Goal: Navigation & Orientation: Understand site structure

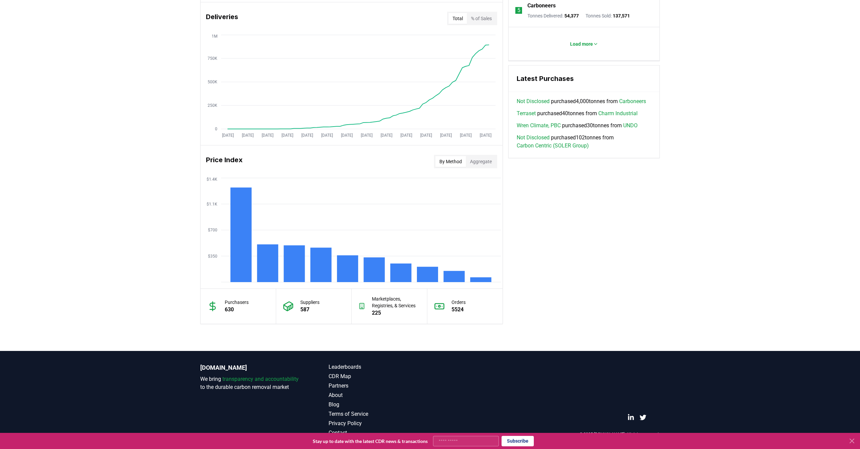
scroll to position [415, 0]
click at [852, 442] on icon at bounding box center [852, 441] width 8 height 8
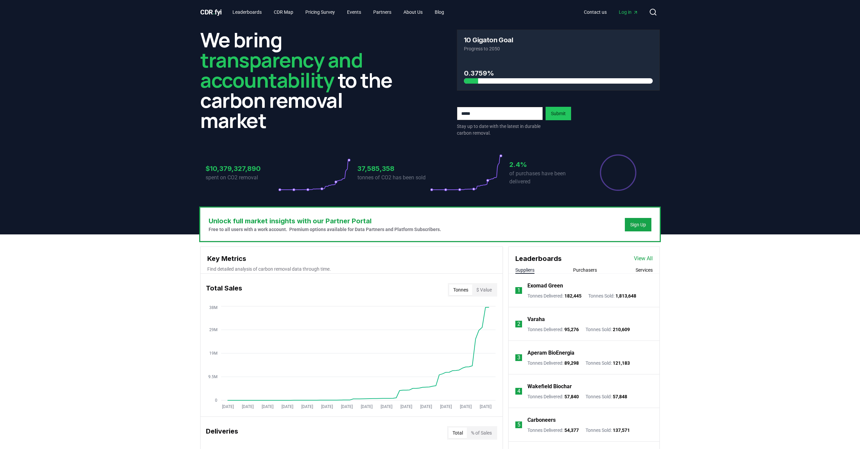
scroll to position [0, 0]
click at [700, 173] on header "We bring transparency and accountability to the carbon removal market 10 Gigato…" at bounding box center [430, 129] width 860 height 210
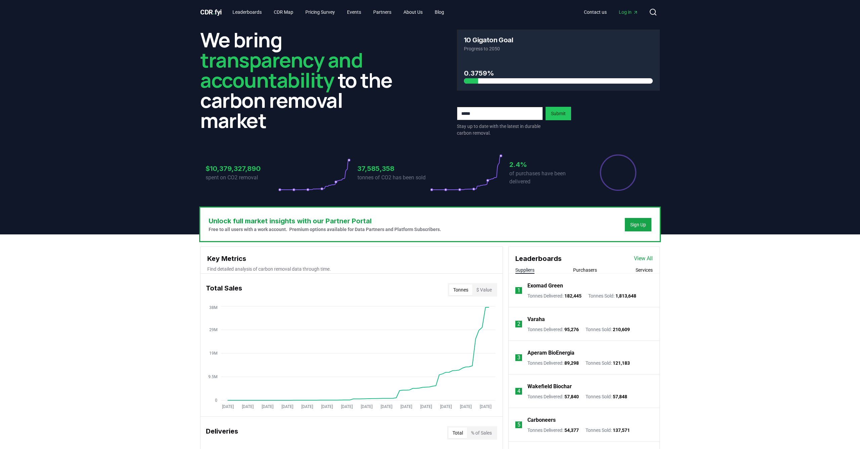
click at [755, 217] on header "We bring transparency and accountability to the carbon removal market 10 Gigato…" at bounding box center [430, 129] width 860 height 210
click at [745, 177] on header "We bring transparency and accountability to the carbon removal market 10 Gigato…" at bounding box center [430, 129] width 860 height 210
click at [385, 11] on link "Partners" at bounding box center [382, 12] width 29 height 12
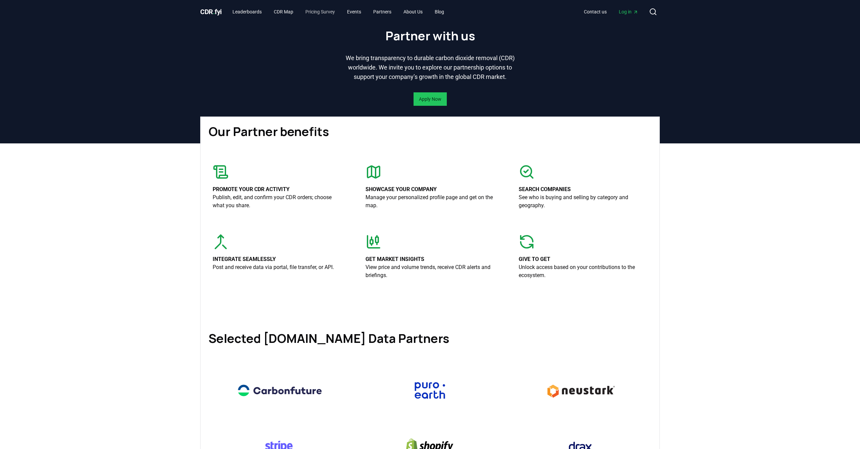
click at [316, 11] on link "Pricing Survey" at bounding box center [320, 12] width 40 height 12
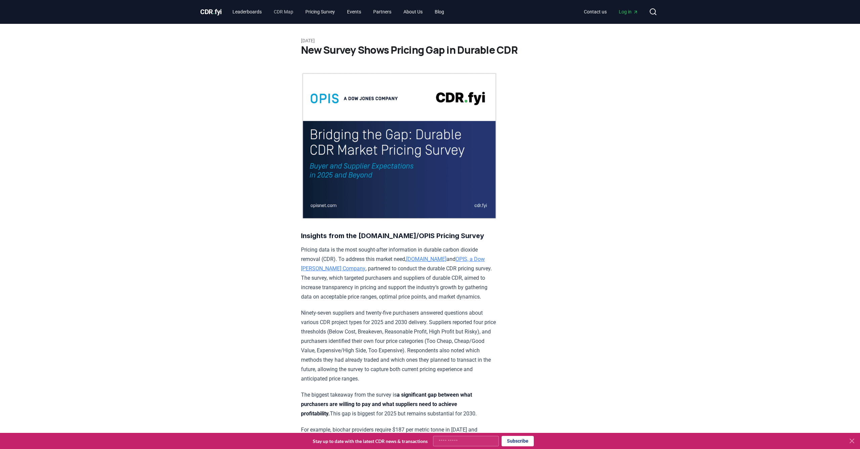
click at [285, 11] on link "CDR Map" at bounding box center [283, 12] width 30 height 12
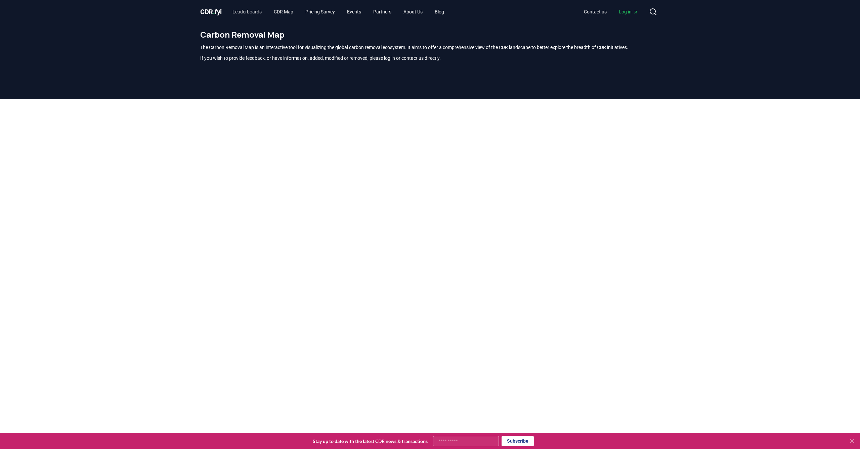
click at [249, 12] on link "Leaderboards" at bounding box center [247, 12] width 40 height 12
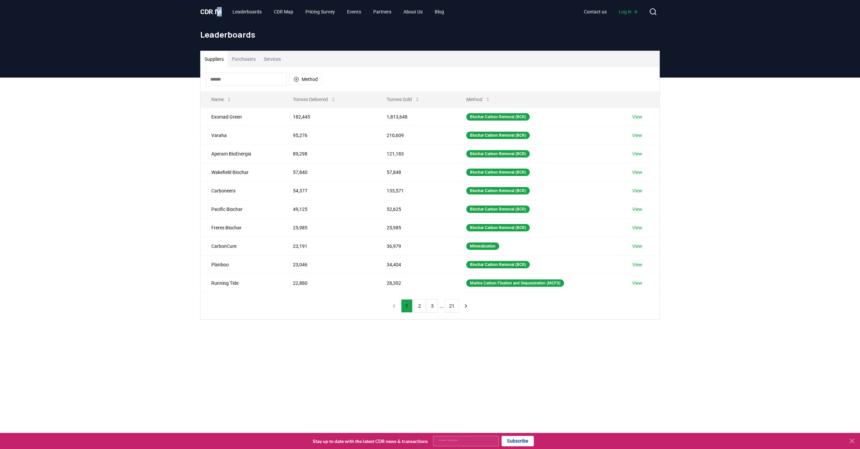
drag, startPoint x: 222, startPoint y: 18, endPoint x: 219, endPoint y: 10, distance: 8.0
click at [219, 11] on div "CDR . fyi Leaderboards CDR Map Pricing Survey Events Partners About Us Blog Con…" at bounding box center [430, 12] width 460 height 24
click at [219, 10] on span "CDR . fyi" at bounding box center [210, 12] width 21 height 8
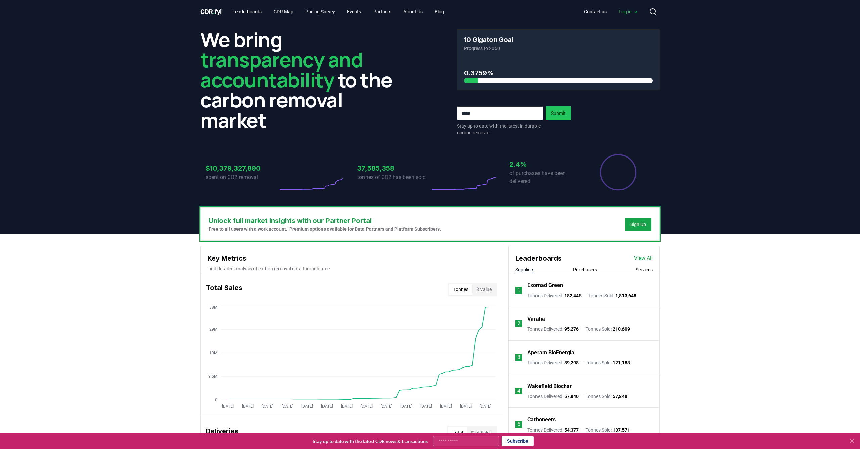
click at [716, 130] on header "We bring transparency and accountability to the carbon removal market 10 Gigato…" at bounding box center [430, 129] width 860 height 210
